Goal: Information Seeking & Learning: Check status

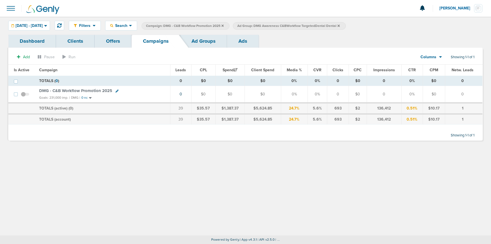
click at [224, 25] on icon at bounding box center [222, 25] width 2 height 3
click at [248, 25] on icon at bounding box center [247, 25] width 2 height 3
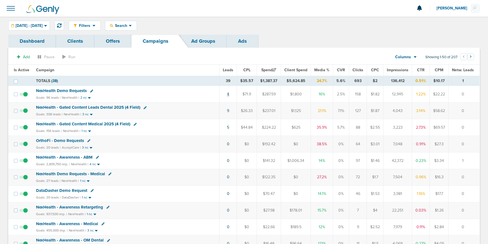
click at [229, 94] on link "4" at bounding box center [228, 94] width 2 height 5
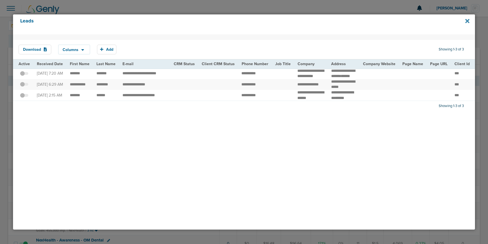
click at [468, 21] on icon at bounding box center [468, 21] width 4 height 4
drag, startPoint x: 254, startPoint y: 169, endPoint x: 324, endPoint y: 130, distance: 80.2
click at [262, 161] on div "Download Columns Save selections Reset to defaults Is Active Received Date Firs…" at bounding box center [244, 131] width 462 height 195
click at [468, 21] on icon at bounding box center [468, 21] width 4 height 4
click at [330, 3] on div at bounding box center [244, 122] width 488 height 244
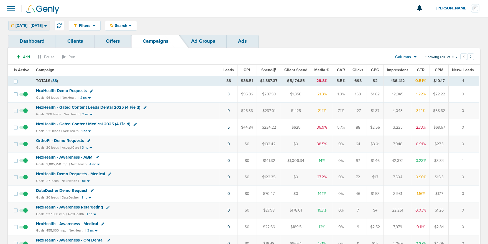
click at [34, 26] on span "[DATE] - [DATE]" at bounding box center [29, 26] width 27 height 4
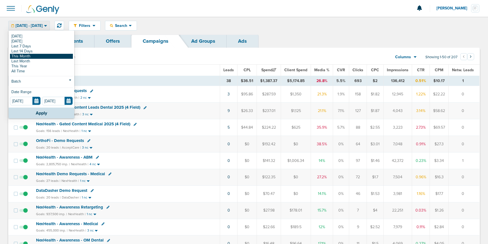
click at [32, 56] on link "This Month" at bounding box center [41, 56] width 63 height 5
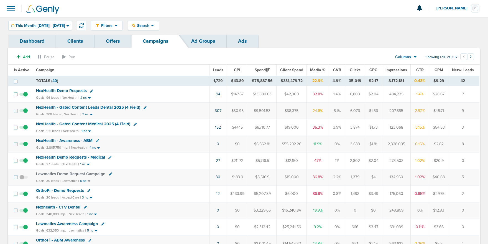
click at [217, 95] on link "94" at bounding box center [218, 94] width 4 height 5
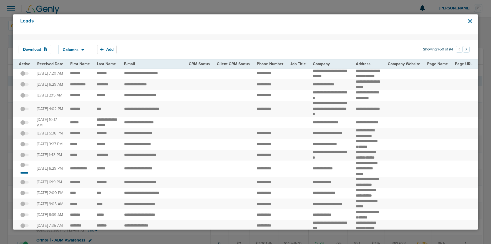
click at [470, 22] on icon at bounding box center [470, 21] width 4 height 6
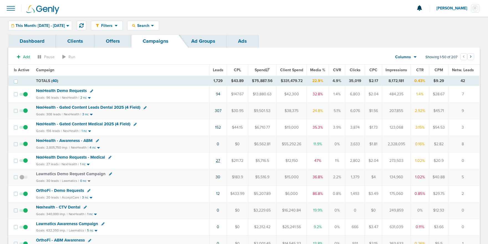
click at [220, 161] on link "27" at bounding box center [218, 160] width 4 height 5
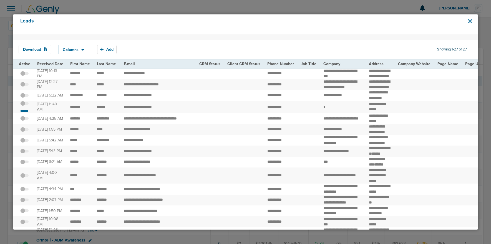
click at [469, 21] on icon at bounding box center [470, 21] width 4 height 4
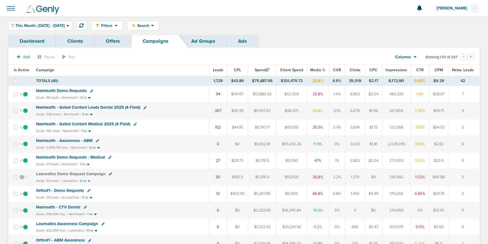
click at [98, 124] on span "NexHealth - Gated Content Medical 2025 (4 Field)" at bounding box center [83, 123] width 94 height 5
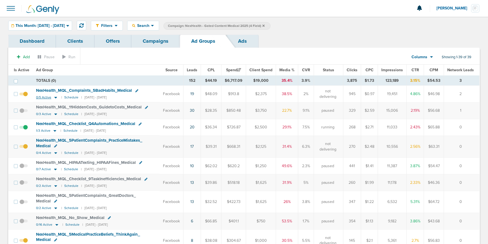
click at [54, 97] on icon at bounding box center [55, 98] width 3 height 2
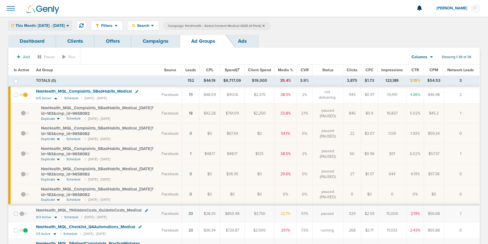
click at [47, 26] on span "This Month: 09.01.2025 - 09.30.2025" at bounding box center [40, 26] width 49 height 4
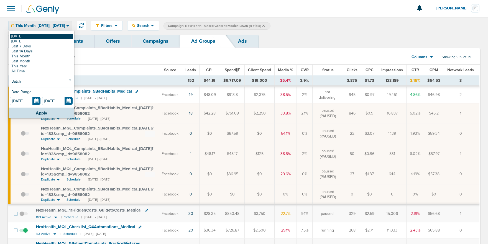
click at [44, 35] on link "[DATE]" at bounding box center [41, 36] width 63 height 5
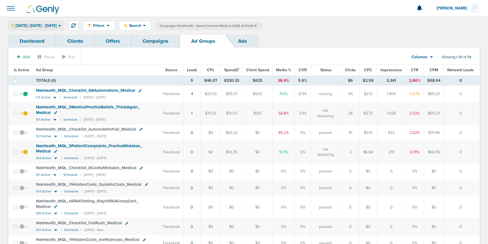
click at [37, 24] on span "Today: 09.30.2025 - 09.30.2025" at bounding box center [36, 26] width 41 height 4
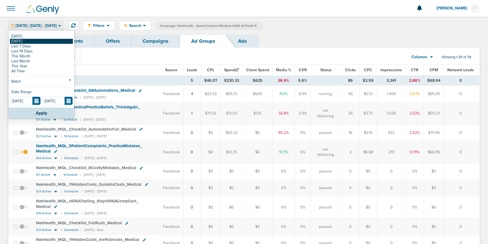
click at [34, 42] on link "[DATE]" at bounding box center [41, 41] width 63 height 5
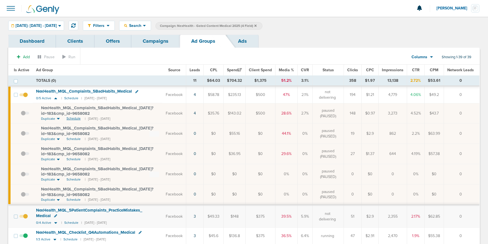
click at [73, 119] on span "Schedule" at bounding box center [74, 118] width 14 height 5
click at [24, 116] on span at bounding box center [25, 116] width 8 height 0
click at [21, 115] on input "checkbox" at bounding box center [21, 115] width 0 height 0
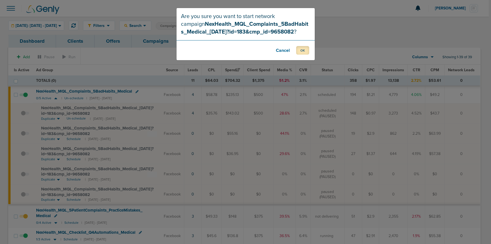
click at [301, 50] on button "OK" at bounding box center [302, 50] width 13 height 9
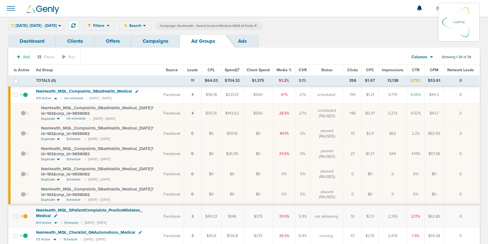
click at [168, 43] on link "Campaigns" at bounding box center [155, 41] width 49 height 13
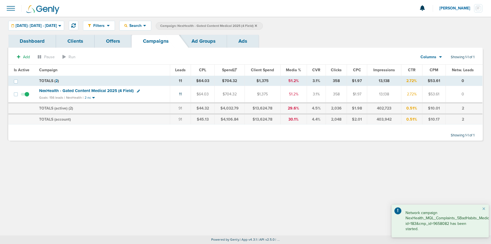
click at [263, 25] on label "Campaign: NexHealth - Gated Content Medical 2025 (4 Field)" at bounding box center [209, 25] width 107 height 7
click at [257, 24] on icon at bounding box center [256, 25] width 2 height 2
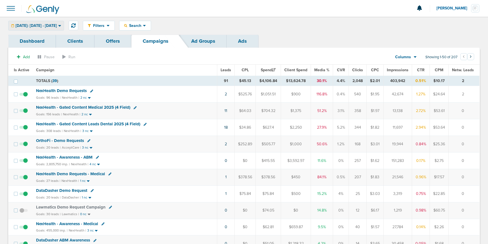
click at [40, 24] on span "Yesterday: 09.29.2025 - 09.29.2025" at bounding box center [36, 26] width 41 height 4
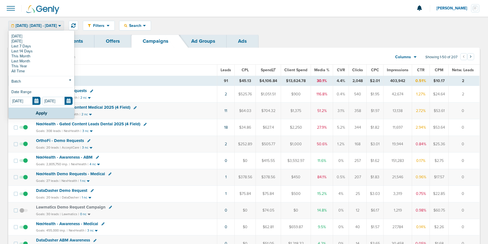
click at [39, 36] on link "[DATE]" at bounding box center [41, 36] width 63 height 5
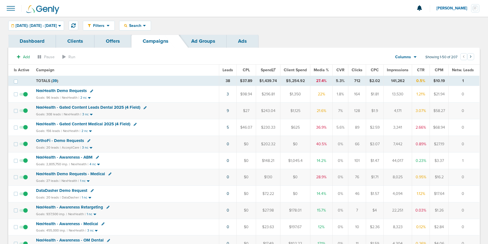
click at [67, 92] on span "NexHealth Demo Requests" at bounding box center [61, 90] width 51 height 5
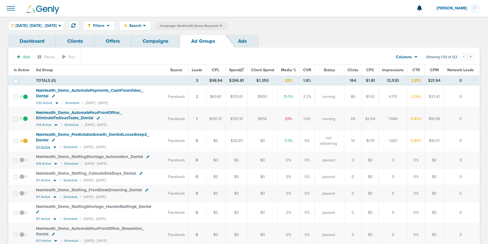
click at [54, 147] on icon at bounding box center [55, 147] width 3 height 2
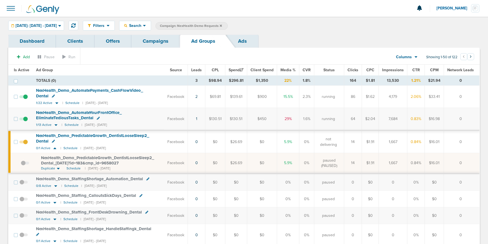
click at [23, 166] on span at bounding box center [25, 166] width 8 height 0
click at [21, 164] on input "checkbox" at bounding box center [21, 164] width 0 height 0
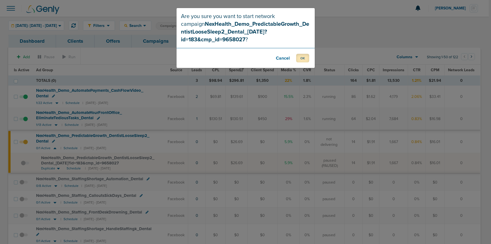
click at [303, 59] on button "OK" at bounding box center [302, 58] width 13 height 9
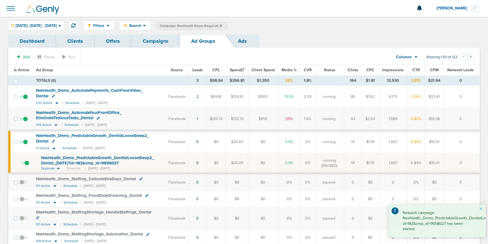
click at [156, 41] on link "Campaigns" at bounding box center [155, 41] width 49 height 13
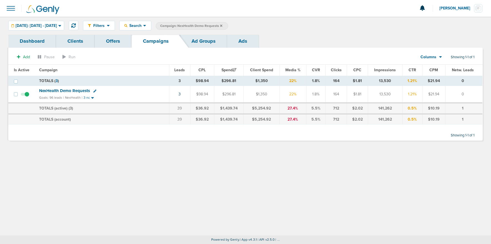
click at [222, 26] on icon at bounding box center [221, 25] width 2 height 2
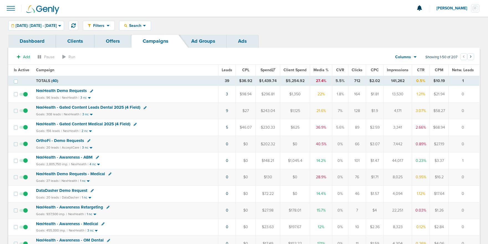
click at [67, 174] on span "NexHealth Demo Requests - Medical" at bounding box center [70, 173] width 69 height 5
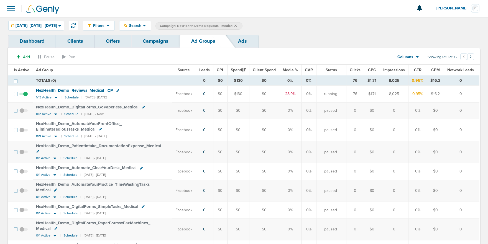
click at [149, 43] on link "Campaigns" at bounding box center [155, 41] width 49 height 13
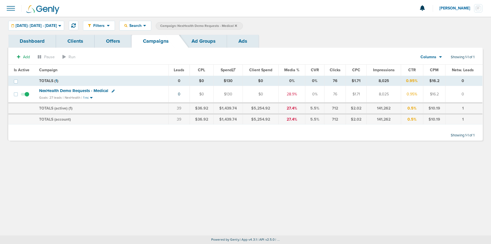
click at [237, 26] on icon at bounding box center [236, 25] width 2 height 2
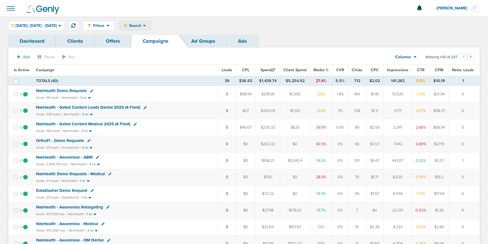
click at [143, 24] on span "Search" at bounding box center [135, 25] width 16 height 5
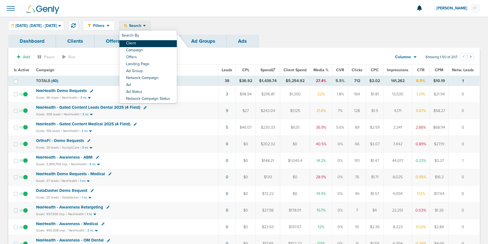
click at [158, 43] on link "Client" at bounding box center [148, 43] width 57 height 7
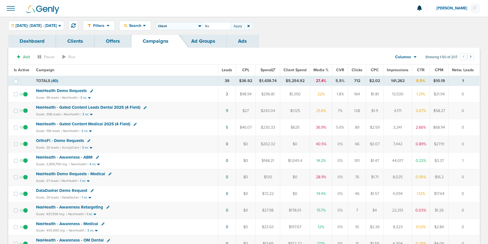
type input "B"
type input "Bonsai"
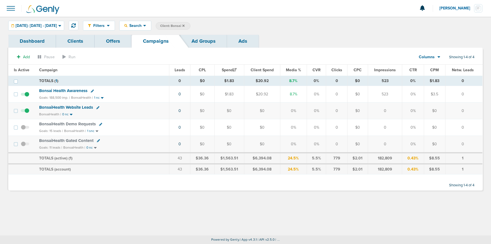
click at [57, 139] on span "BonsaiHealth Gated Content" at bounding box center [66, 140] width 54 height 5
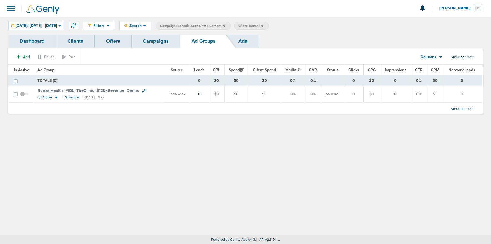
click at [154, 43] on link "Campaigns" at bounding box center [155, 41] width 49 height 13
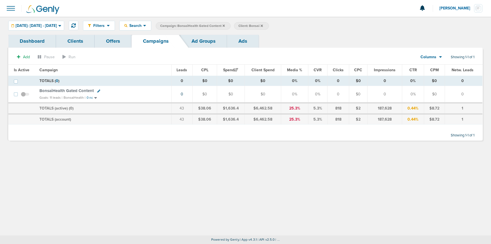
click at [230, 26] on label "Campaign: BonsaiHealth Gated Content" at bounding box center [193, 25] width 75 height 7
click at [225, 24] on icon at bounding box center [223, 25] width 2 height 3
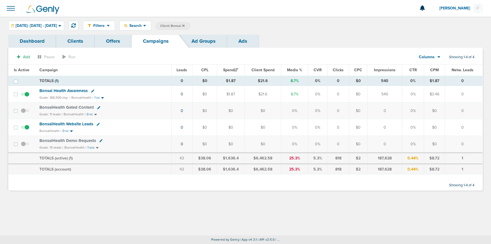
click at [12, 11] on span at bounding box center [11, 8] width 12 height 12
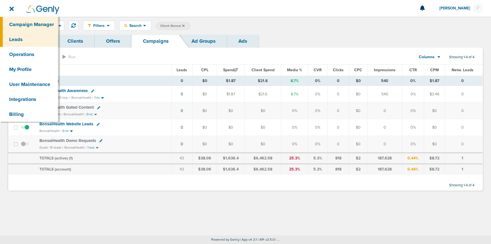
click at [17, 40] on link "Leads" at bounding box center [29, 39] width 58 height 15
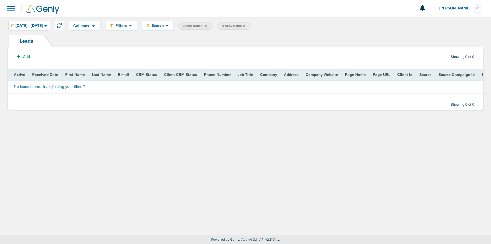
click at [245, 26] on icon at bounding box center [244, 25] width 2 height 2
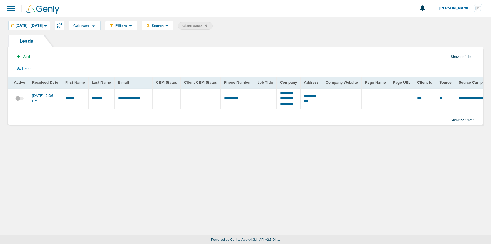
click at [17, 101] on span at bounding box center [19, 101] width 8 height 0
click at [19, 100] on input "checkbox" at bounding box center [19, 100] width 0 height 0
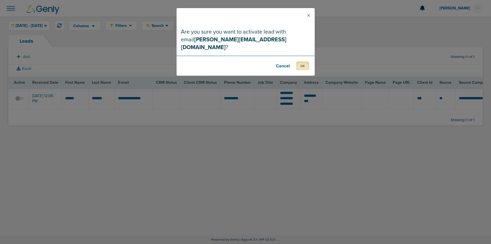
click at [304, 62] on button "OK" at bounding box center [302, 66] width 13 height 9
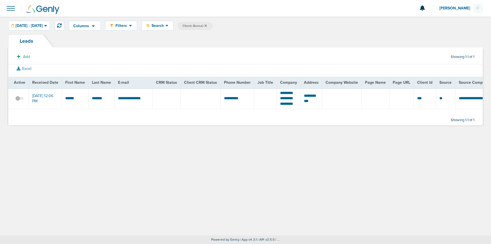
click at [207, 26] on span "Client: Bonsai" at bounding box center [194, 26] width 24 height 5
click at [272, 25] on icon at bounding box center [271, 26] width 2 height 2
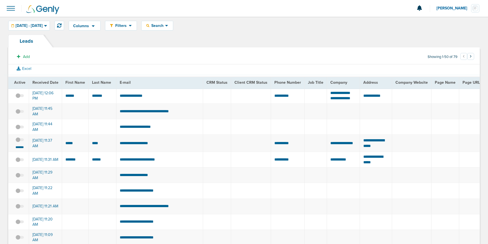
click at [10, 6] on span at bounding box center [11, 8] width 12 height 12
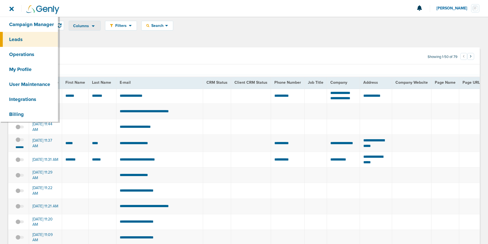
click at [101, 30] on div "Columns Save selections Reset to defaults Is Active Received Date First Name La…" at bounding box center [85, 26] width 32 height 10
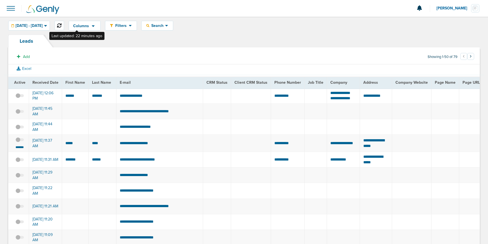
click at [62, 25] on icon at bounding box center [59, 25] width 4 height 4
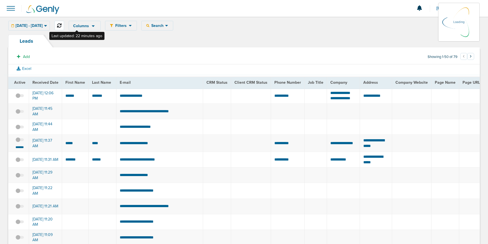
scroll to position [0, 0]
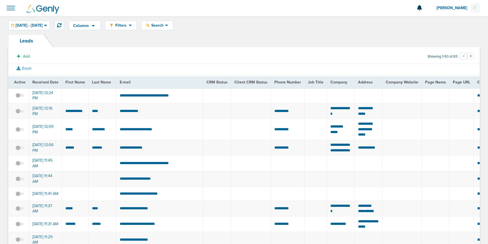
click at [21, 151] on span at bounding box center [20, 151] width 8 height 0
click at [20, 149] on input "checkbox" at bounding box center [20, 149] width 0 height 0
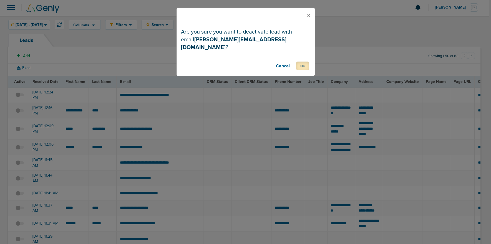
click at [307, 62] on button "OK" at bounding box center [302, 66] width 13 height 9
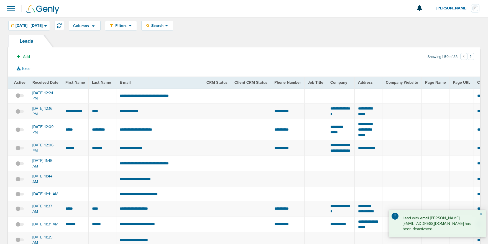
scroll to position [2, 0]
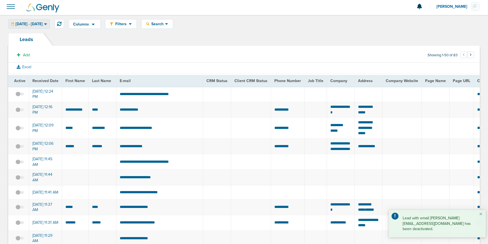
click at [40, 22] on span "[DATE] - [DATE]" at bounding box center [29, 24] width 27 height 4
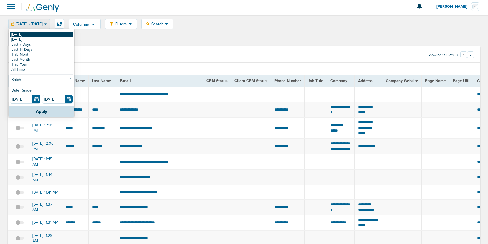
click at [36, 34] on link "[DATE]" at bounding box center [41, 34] width 63 height 5
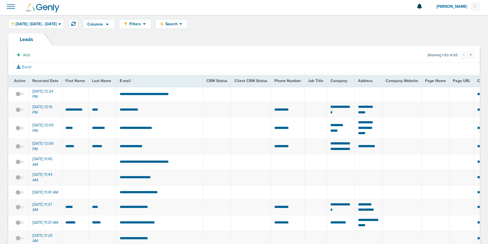
click at [13, 7] on span at bounding box center [11, 7] width 12 height 12
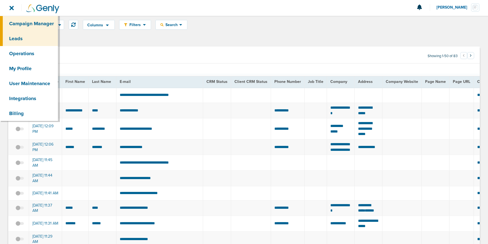
click at [19, 20] on link "Campaign Manager" at bounding box center [29, 23] width 58 height 15
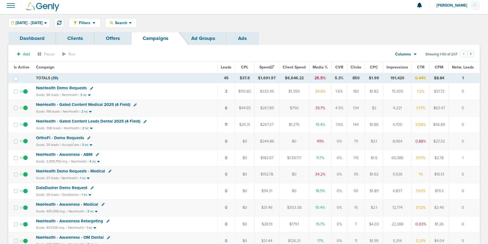
scroll to position [2, 0]
click at [33, 24] on span "[DATE] - [DATE]" at bounding box center [29, 24] width 27 height 4
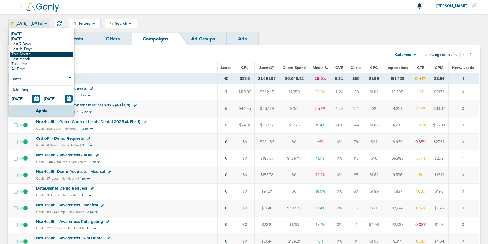
click at [28, 54] on link "This Month" at bounding box center [41, 54] width 63 height 5
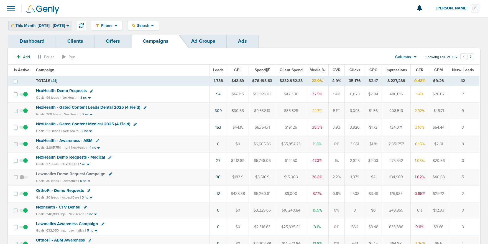
click at [47, 26] on span "This Month: 09.01.2025 - 09.30.2025" at bounding box center [40, 26] width 49 height 4
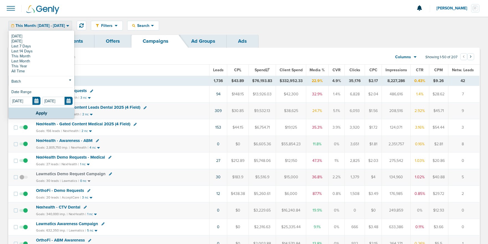
click at [47, 26] on span "This Month: 09.01.2025 - 09.30.2025" at bounding box center [40, 26] width 49 height 4
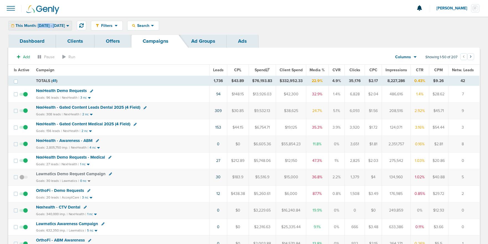
click at [47, 26] on span "This Month: 09.01.2025 - 09.30.2025" at bounding box center [40, 26] width 49 height 4
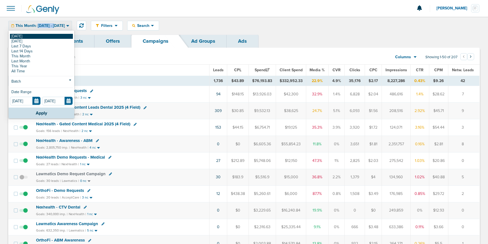
click at [45, 37] on link "[DATE]" at bounding box center [41, 36] width 63 height 5
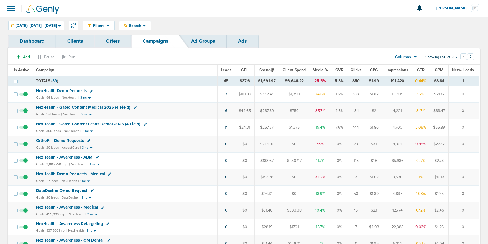
click at [50, 91] on span "NexHealth Demo Requests" at bounding box center [61, 90] width 51 height 5
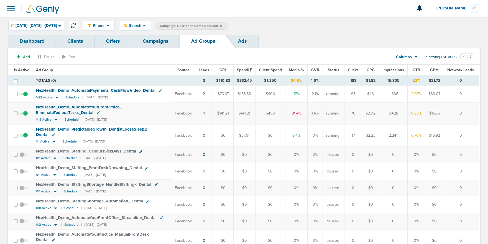
click at [163, 41] on link "Campaigns" at bounding box center [155, 41] width 49 height 13
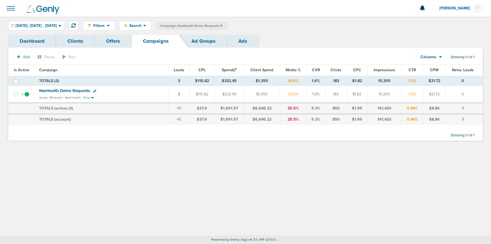
click at [222, 25] on icon at bounding box center [221, 25] width 2 height 2
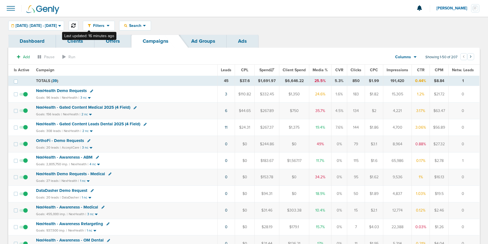
click at [76, 26] on icon at bounding box center [73, 25] width 4 height 4
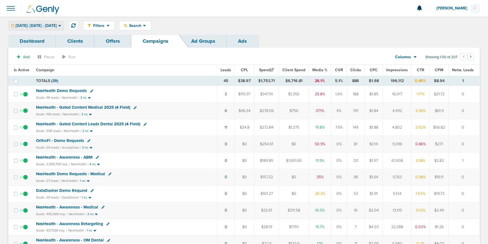
drag, startPoint x: 39, startPoint y: 21, endPoint x: 40, endPoint y: 27, distance: 5.4
click at [39, 22] on div "Today: 09.30.2025 - 09.30.2025" at bounding box center [36, 25] width 55 height 9
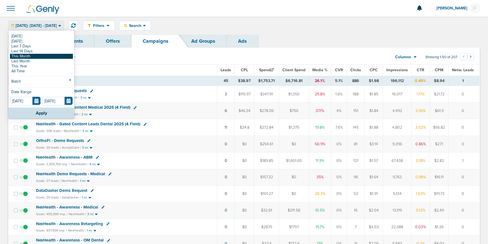
click at [39, 55] on link "This Month" at bounding box center [41, 56] width 63 height 5
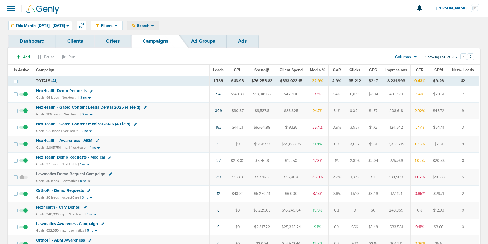
click at [151, 27] on span "Search" at bounding box center [143, 25] width 16 height 5
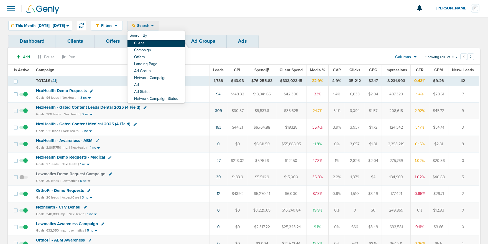
click at [160, 41] on link "Client" at bounding box center [156, 43] width 57 height 7
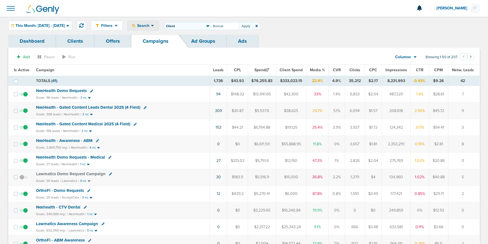
type input "Bonsai"
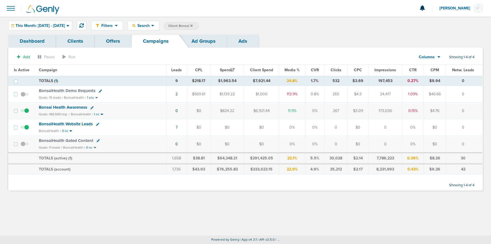
click at [12, 11] on span at bounding box center [11, 8] width 12 height 12
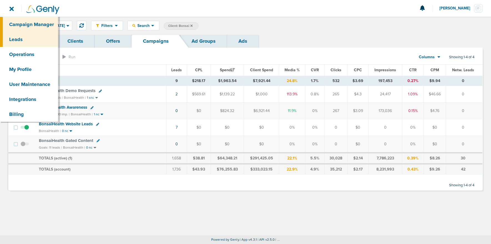
click at [21, 43] on link "Leads" at bounding box center [29, 39] width 58 height 15
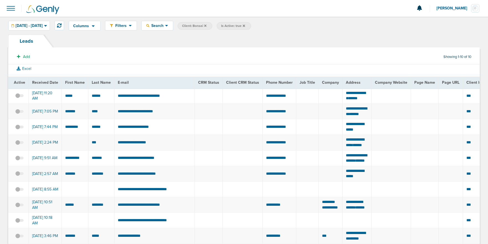
click at [251, 25] on span "Is Active: true" at bounding box center [234, 25] width 34 height 7
click at [245, 26] on icon at bounding box center [244, 25] width 2 height 2
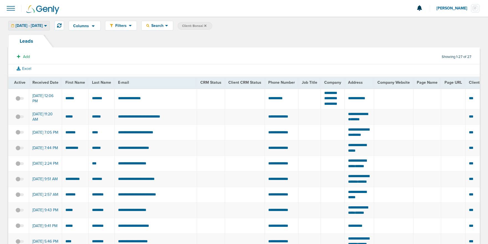
click at [31, 25] on span "09.01.2025 - 09.30.2025" at bounding box center [29, 26] width 27 height 4
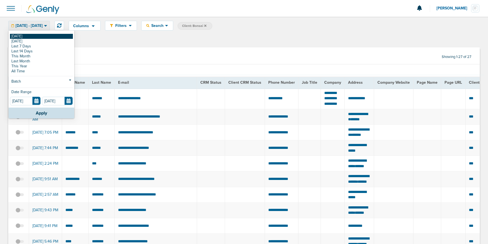
click at [29, 34] on link "[DATE]" at bounding box center [41, 36] width 63 height 5
